Goal: Task Accomplishment & Management: Manage account settings

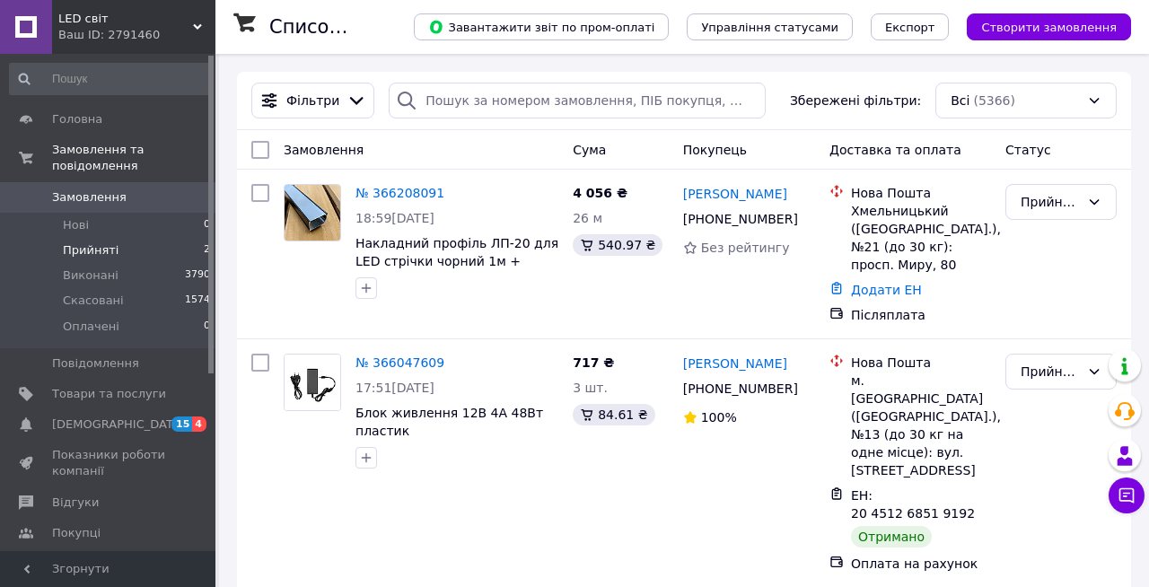
click at [179, 244] on li "Прийняті 2" at bounding box center [110, 250] width 221 height 25
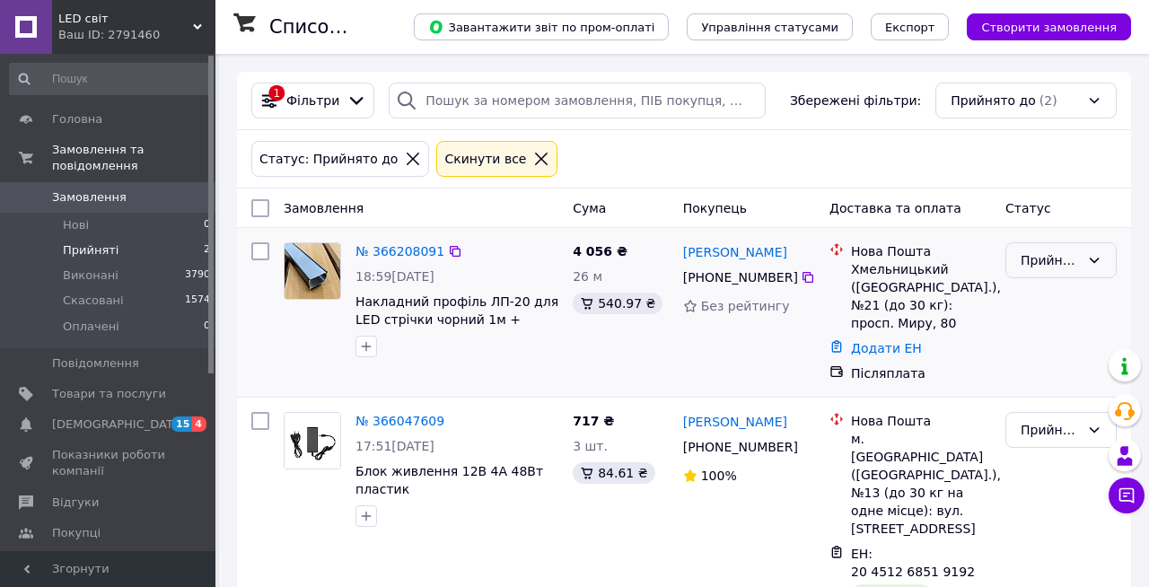
click at [1080, 263] on div "Прийнято" at bounding box center [1061, 260] width 111 height 36
click at [1048, 330] on li "Скасовано" at bounding box center [1062, 331] width 110 height 32
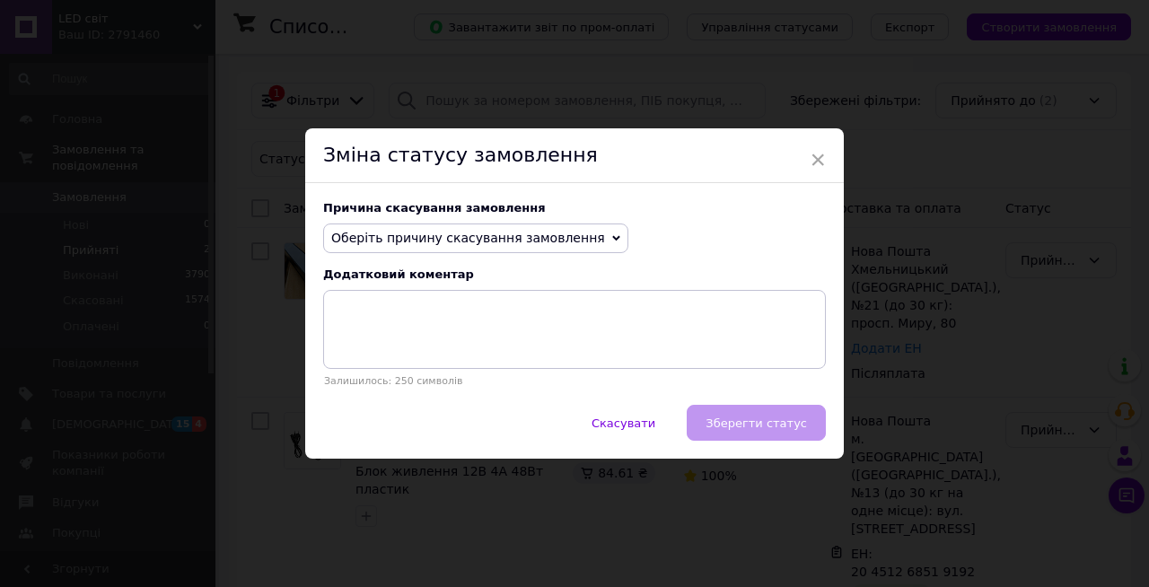
click at [564, 227] on span "Оберіть причину скасування замовлення" at bounding box center [475, 239] width 305 height 31
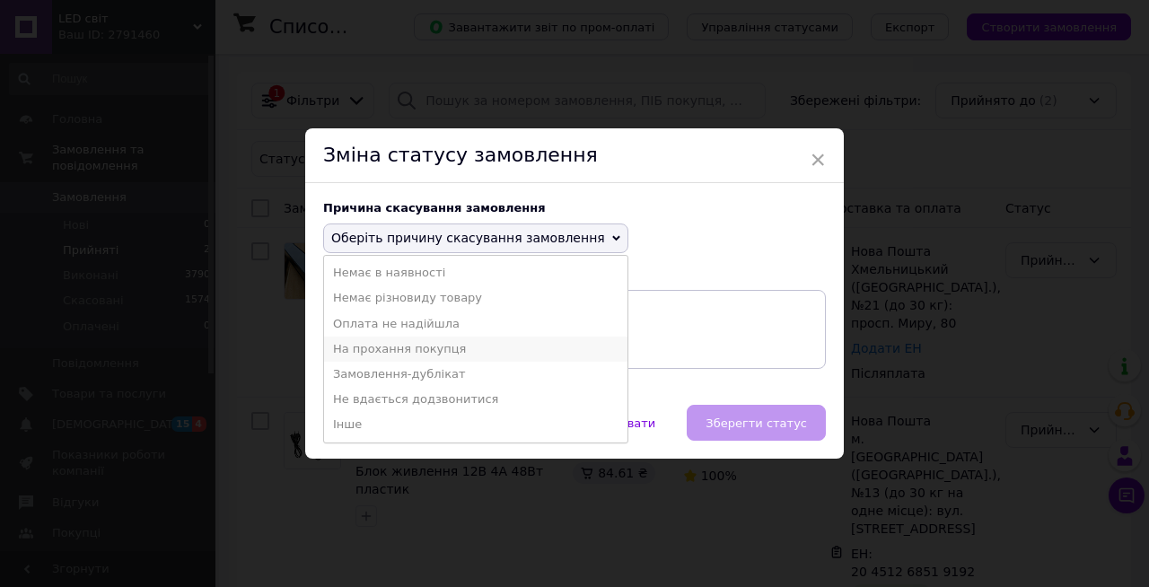
click at [427, 346] on li "На прохання покупця" at bounding box center [476, 349] width 304 height 25
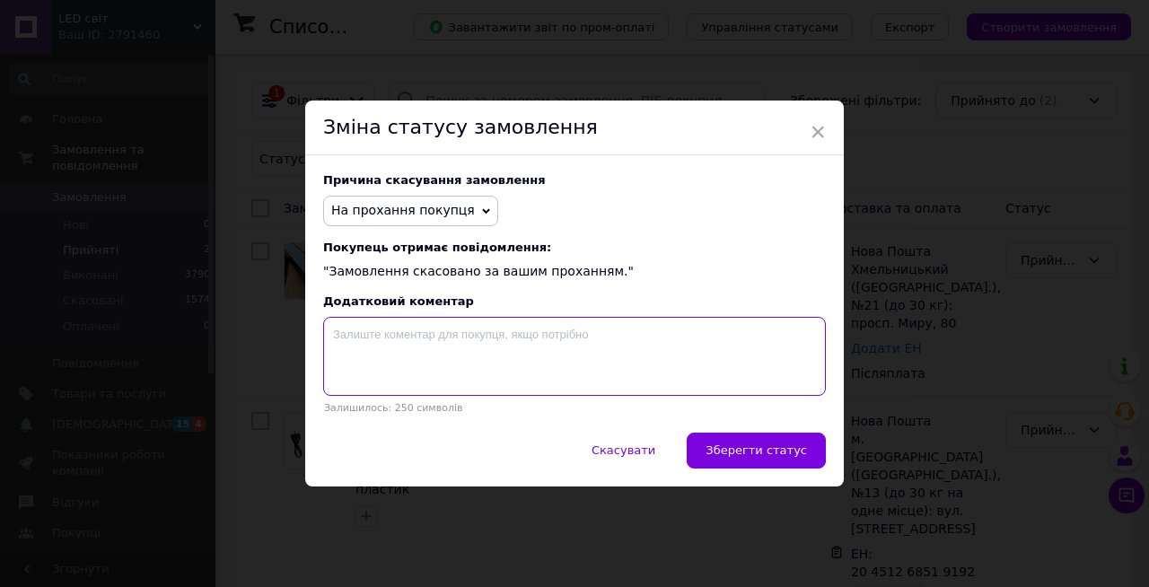
click at [619, 369] on textarea at bounding box center [574, 356] width 503 height 79
click at [470, 373] on textarea at bounding box center [574, 356] width 503 height 79
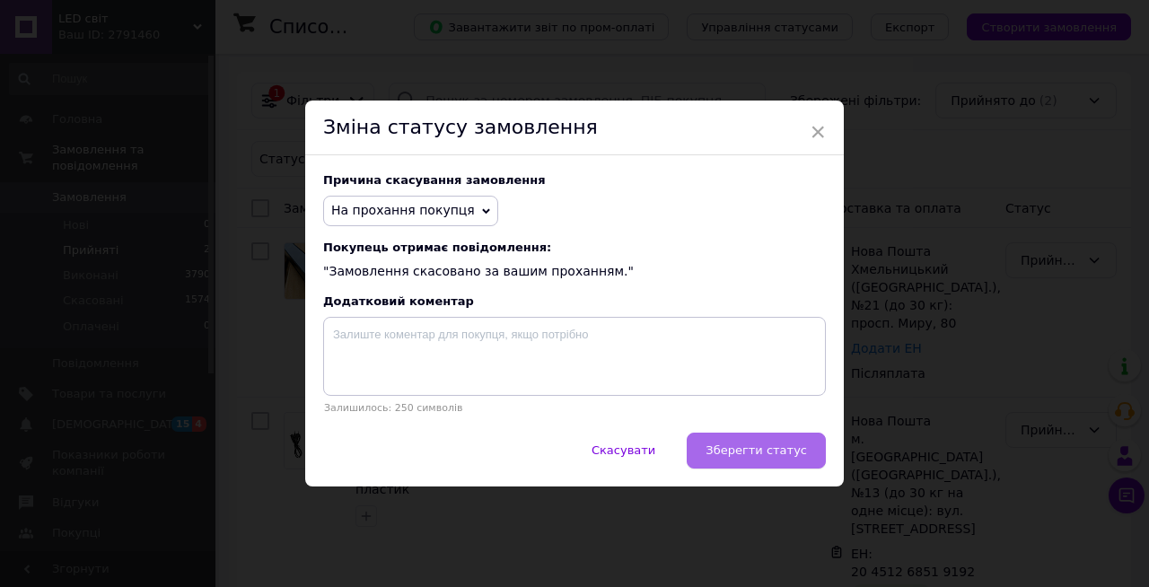
click at [744, 448] on span "Зберегти статус" at bounding box center [756, 450] width 101 height 13
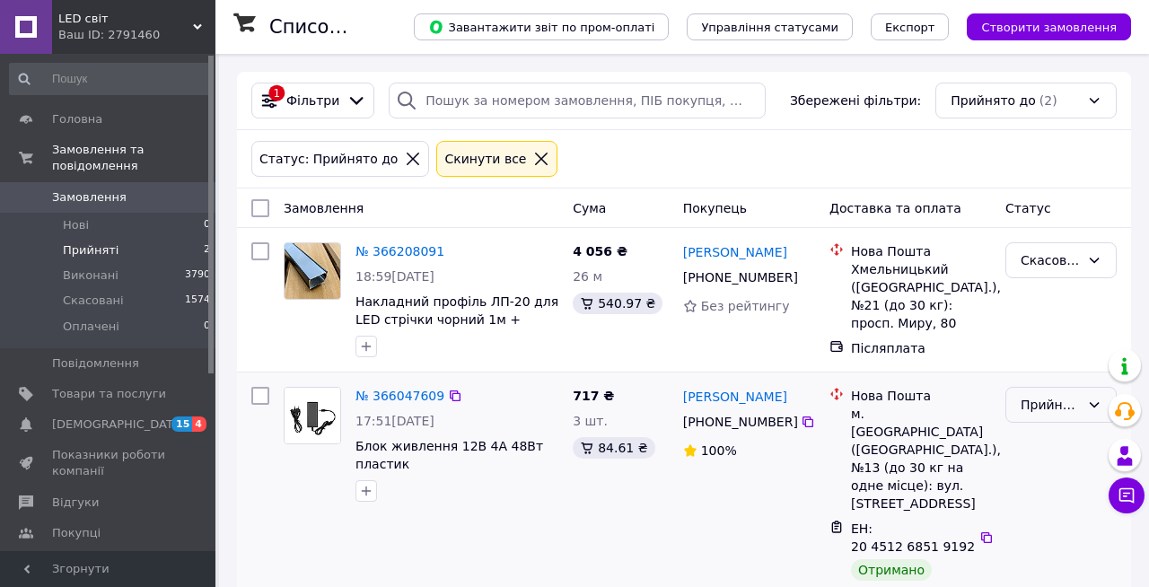
click at [1032, 407] on div "Прийнято" at bounding box center [1050, 405] width 59 height 20
click at [1041, 453] on li "Виконано" at bounding box center [1062, 443] width 110 height 32
